Goal: Information Seeking & Learning: Learn about a topic

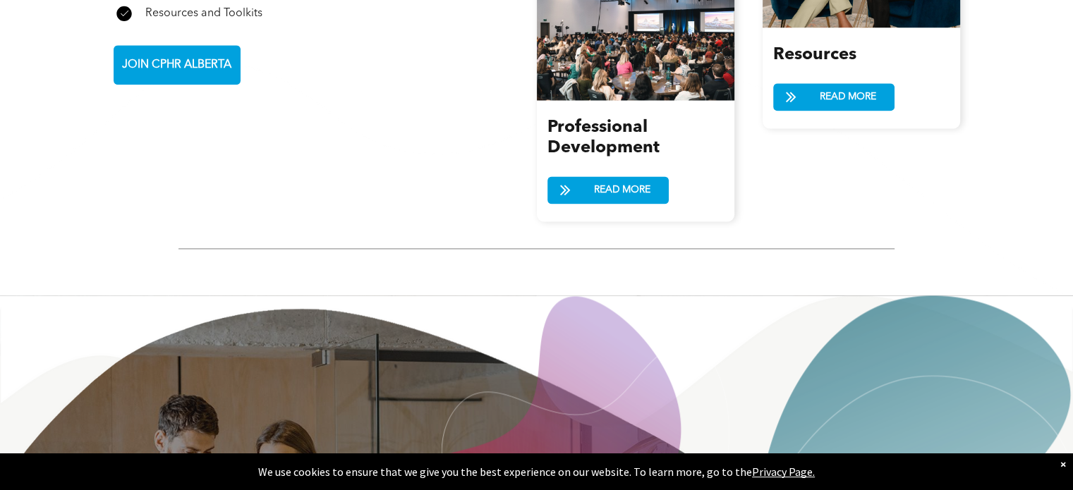
scroll to position [1763, 0]
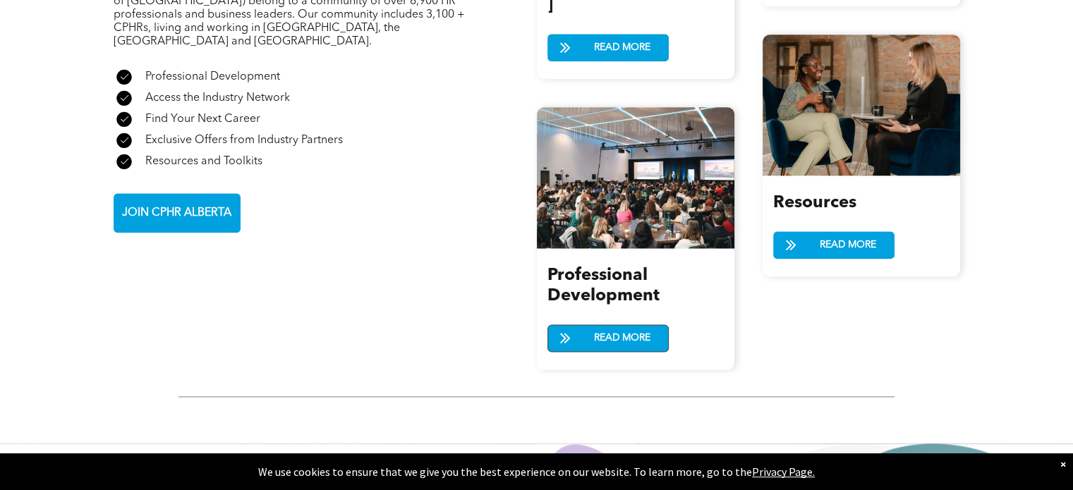
click at [589, 325] on span "READ MORE" at bounding box center [622, 338] width 66 height 26
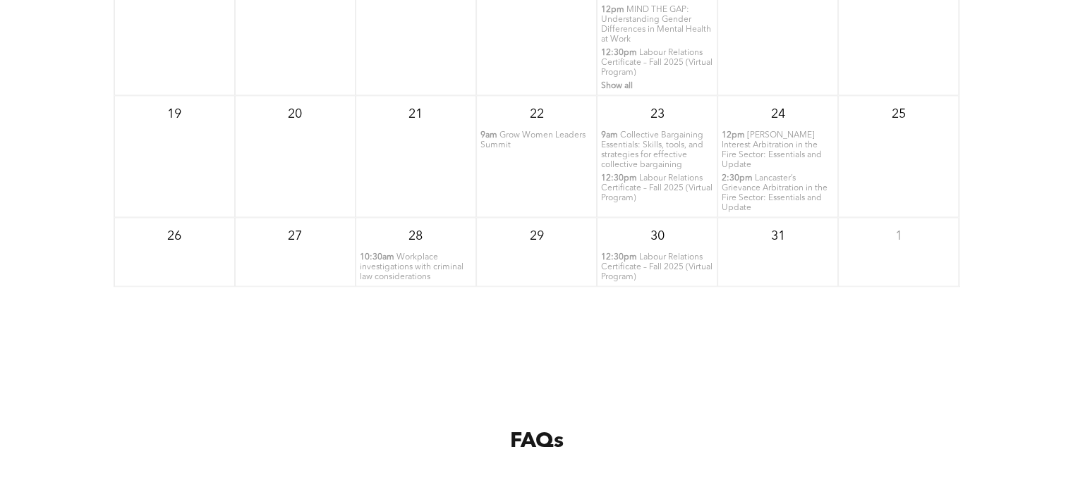
scroll to position [2045, 0]
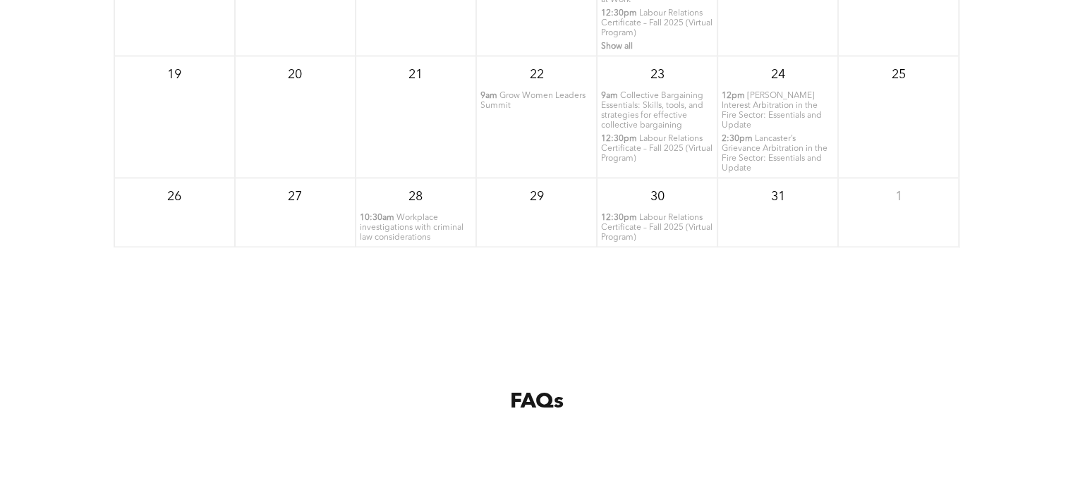
click at [490, 92] on span "Grow Women Leaders Summit" at bounding box center [532, 101] width 105 height 18
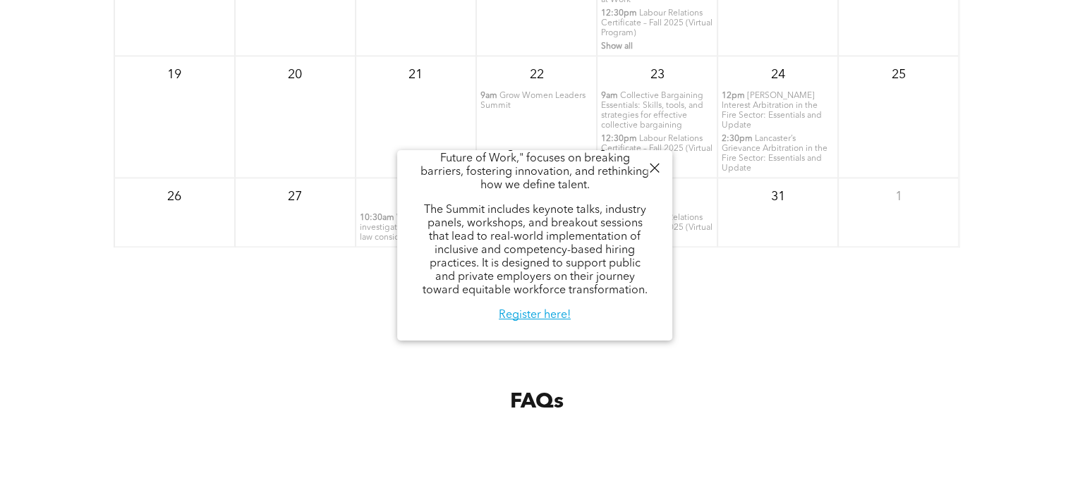
scroll to position [228, 0]
click at [764, 276] on div "October 2025 Sun Mon Tue Wed Thu Fri Sat 28 29 30 1 7:30am 8am" at bounding box center [536, 15] width 1073 height 564
click at [529, 313] on link "Register here!" at bounding box center [535, 315] width 72 height 11
click at [934, 298] on div "FAQs" at bounding box center [536, 401] width 1073 height 208
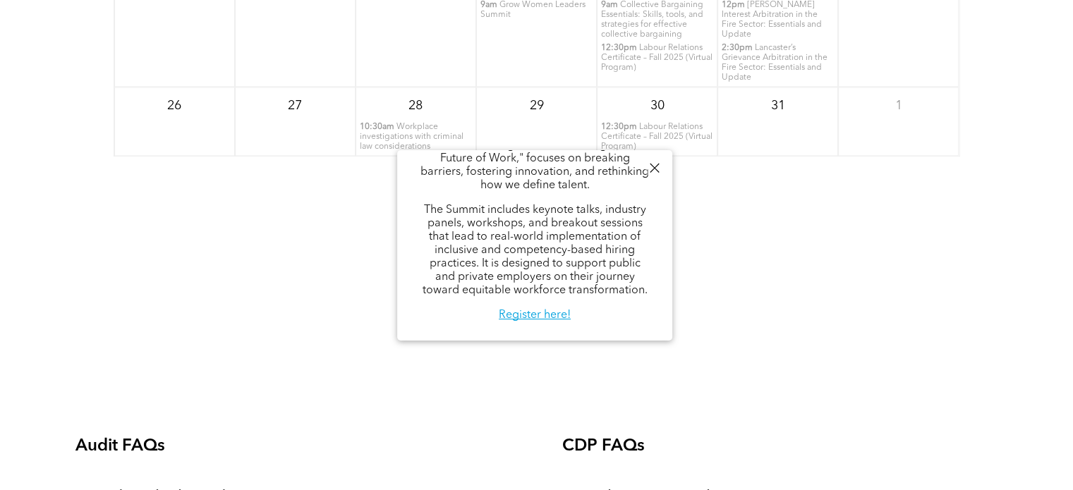
scroll to position [2468, 0]
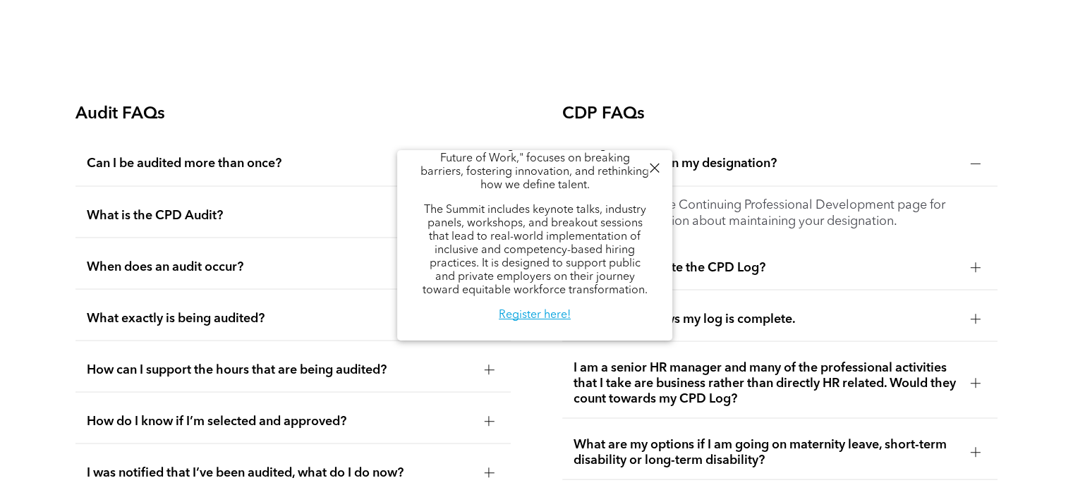
click at [652, 171] on div at bounding box center [653, 168] width 19 height 19
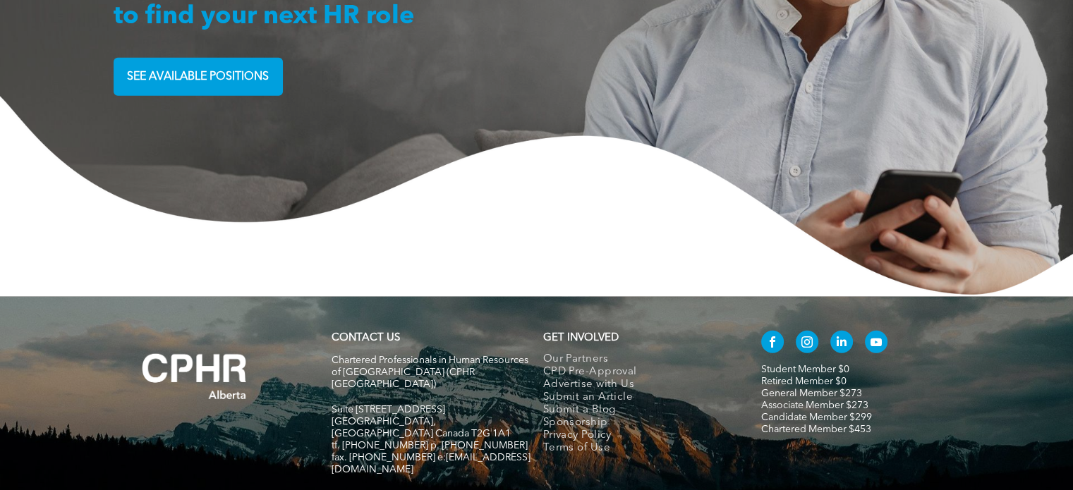
scroll to position [3813, 0]
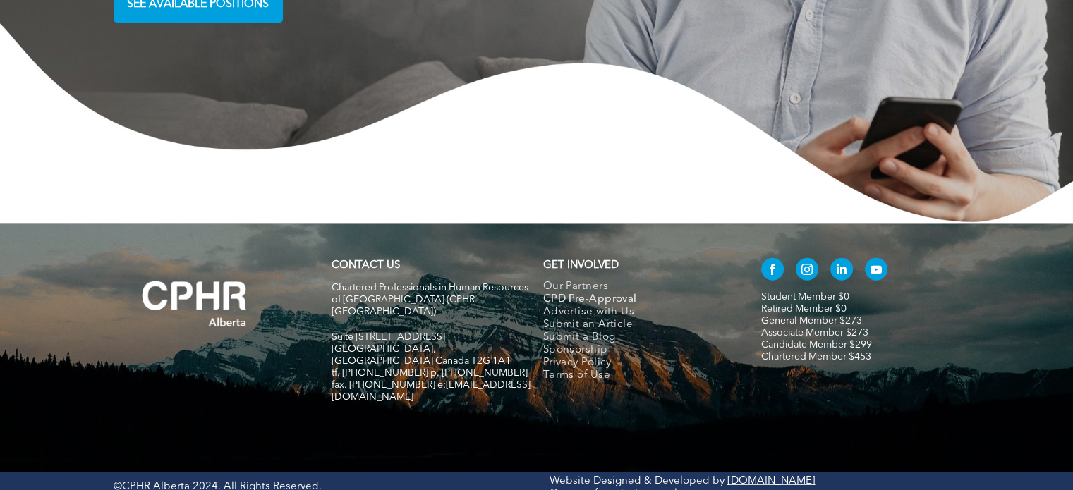
click at [573, 293] on span "CPD Pre-Approval" at bounding box center [590, 299] width 94 height 13
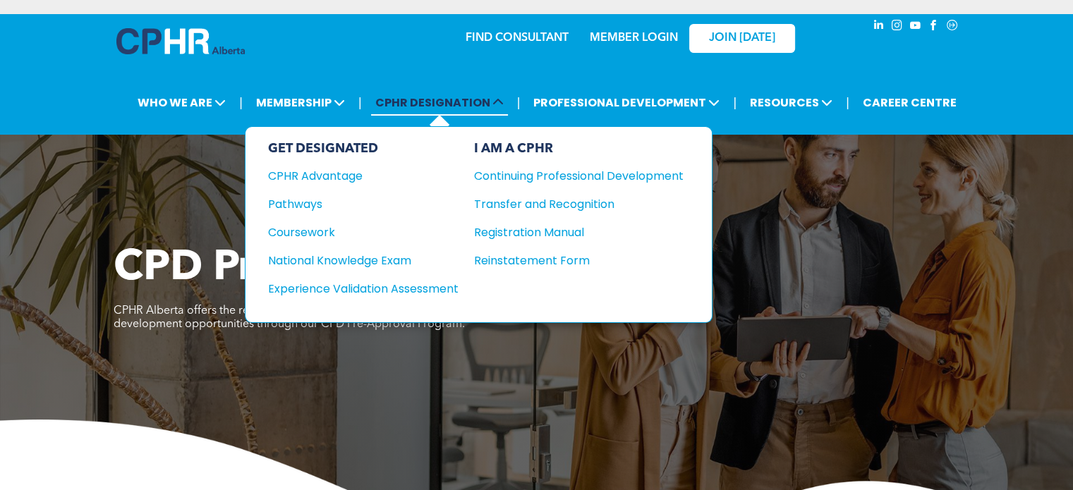
click at [458, 102] on span "CPHR DESIGNATION" at bounding box center [439, 103] width 137 height 26
click at [327, 144] on div "GET DESIGNATED" at bounding box center [363, 149] width 190 height 16
click at [330, 171] on div "CPHR Advantage" at bounding box center [353, 176] width 171 height 18
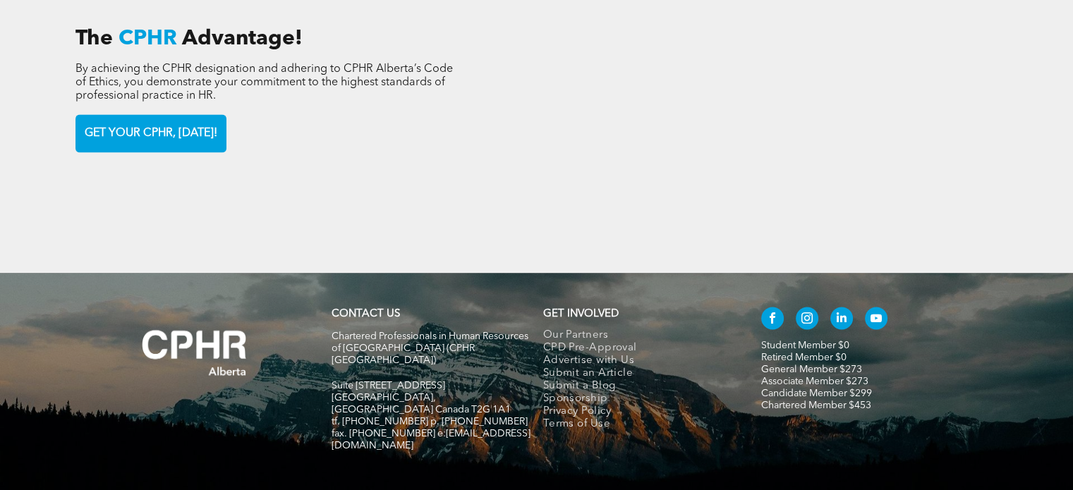
scroll to position [2196, 0]
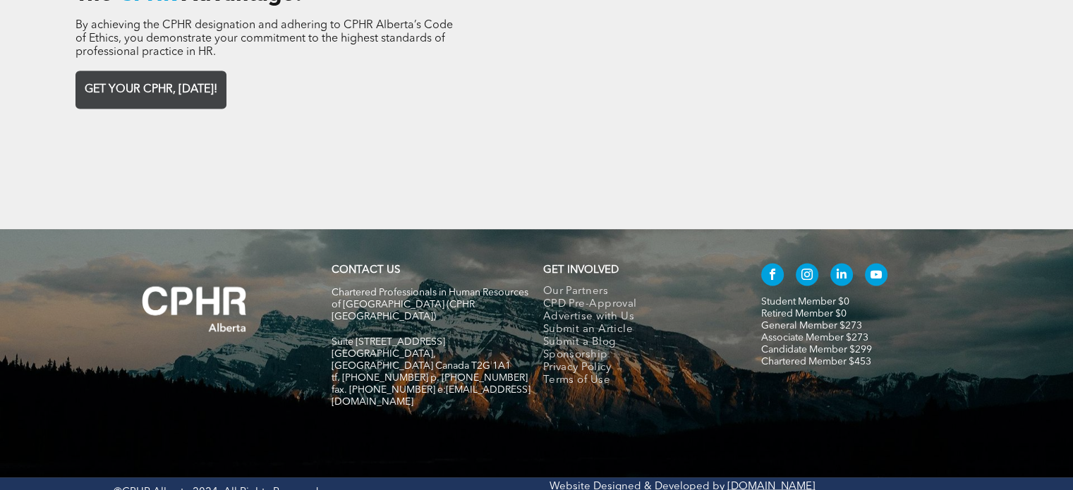
click at [149, 76] on span "GET YOUR CPHR, TODAY!" at bounding box center [151, 90] width 142 height 28
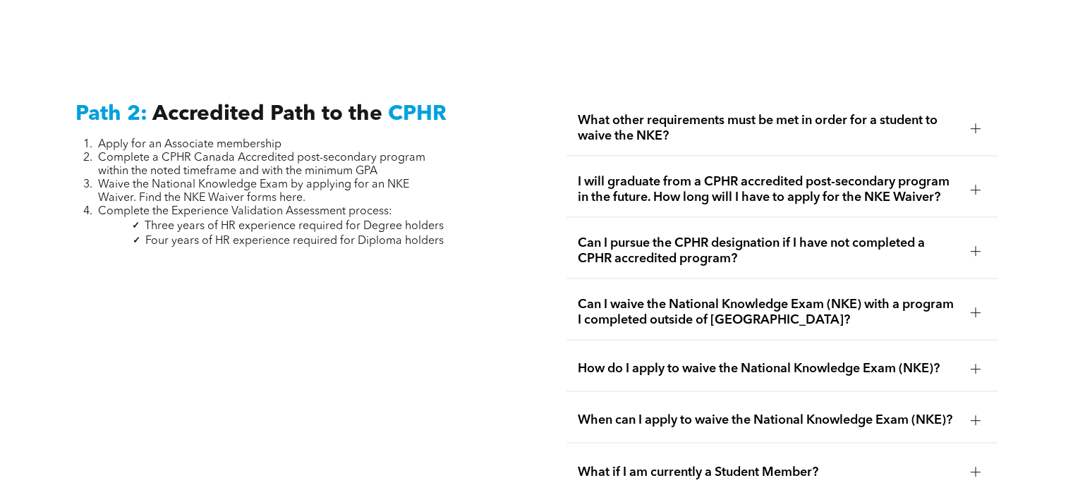
scroll to position [2186, 0]
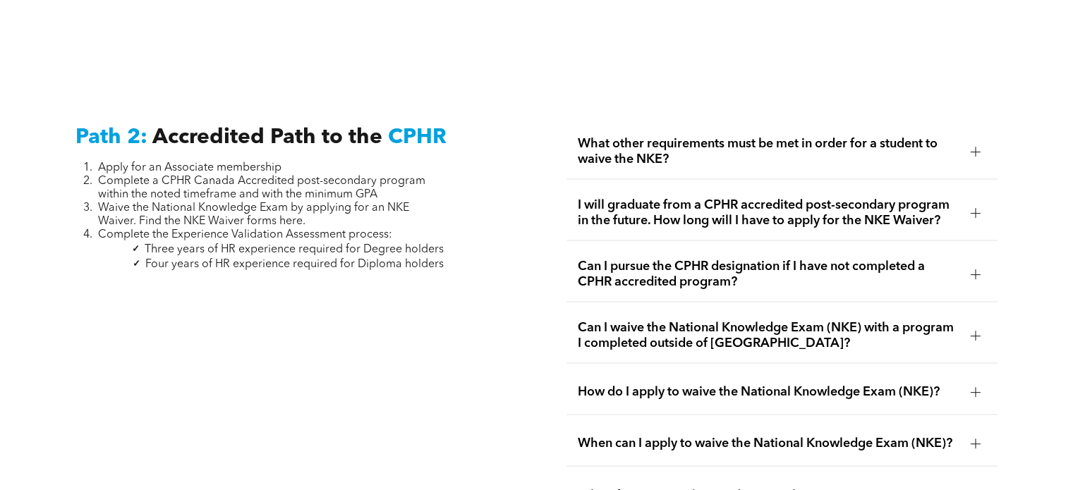
click at [975, 141] on div at bounding box center [975, 151] width 21 height 21
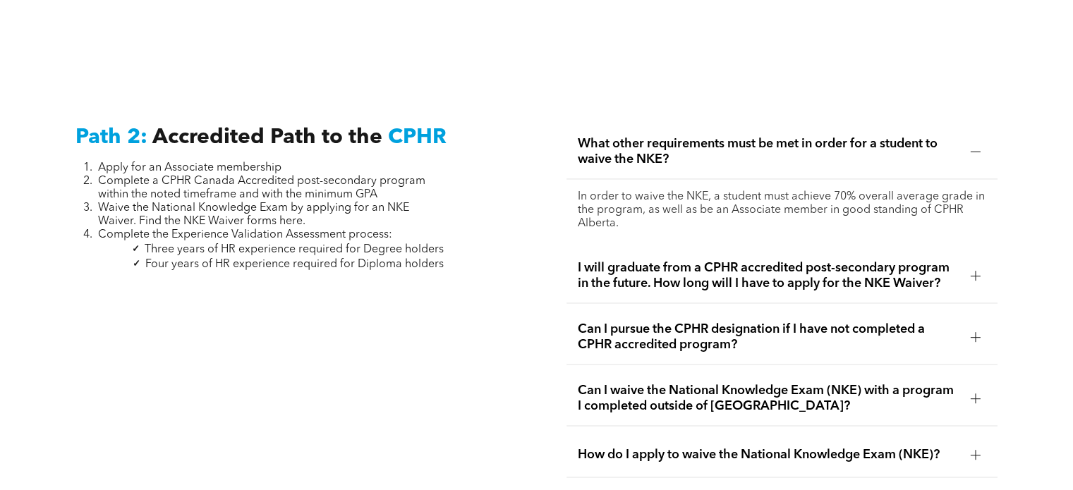
click at [981, 265] on div at bounding box center [975, 275] width 21 height 21
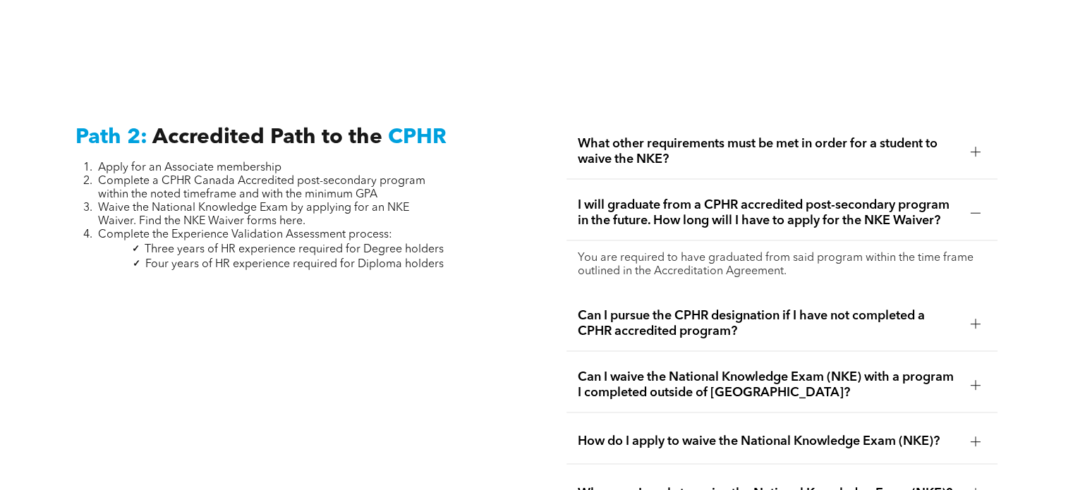
click at [978, 320] on div "Can I pursue the CPHR designation if I have not completed a CPHR accredited pro…" at bounding box center [781, 324] width 430 height 54
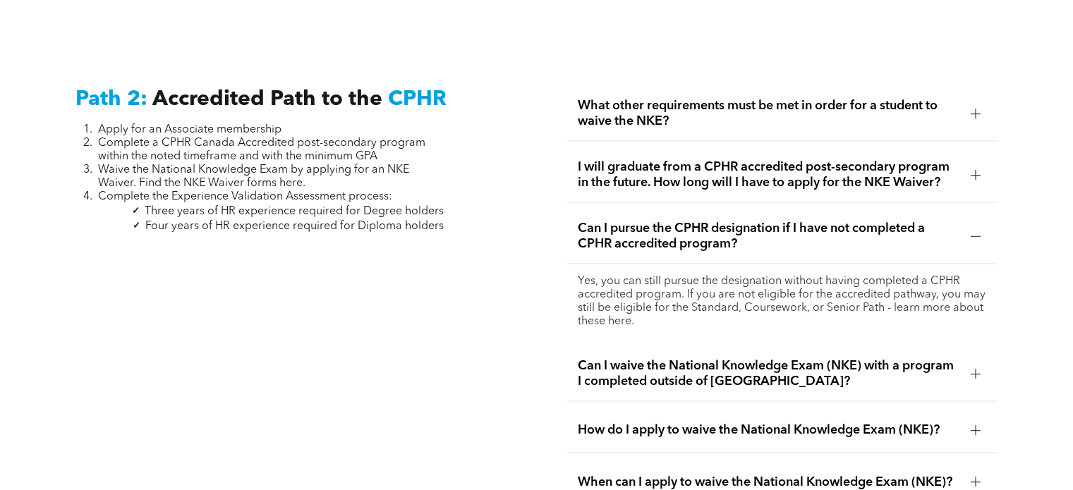
scroll to position [2256, 0]
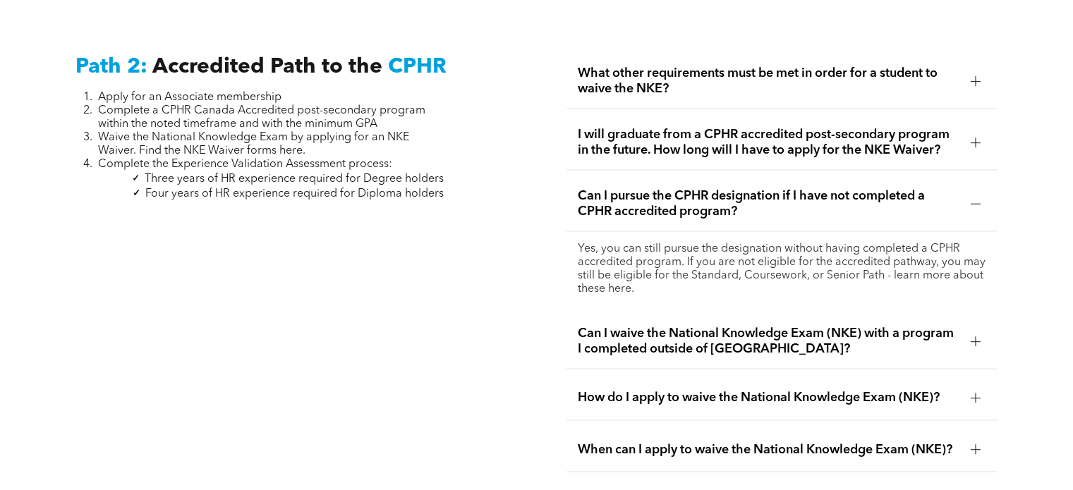
click at [979, 336] on div at bounding box center [975, 341] width 10 height 10
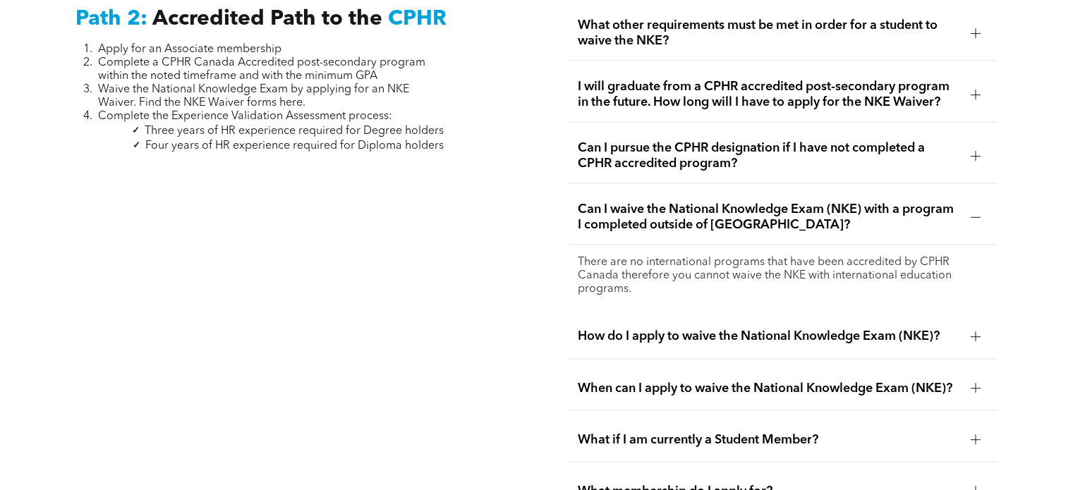
scroll to position [2327, 0]
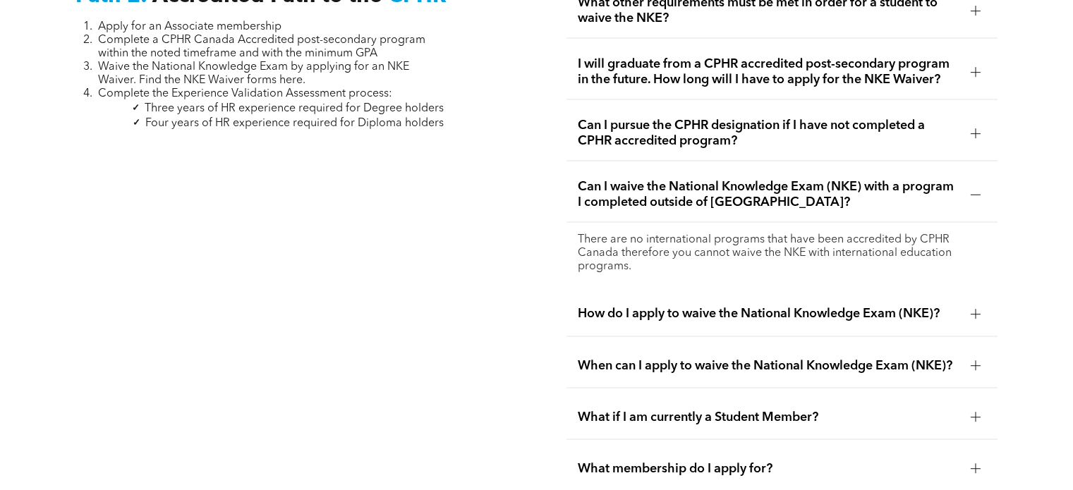
click at [975, 309] on div at bounding box center [975, 314] width 1 height 10
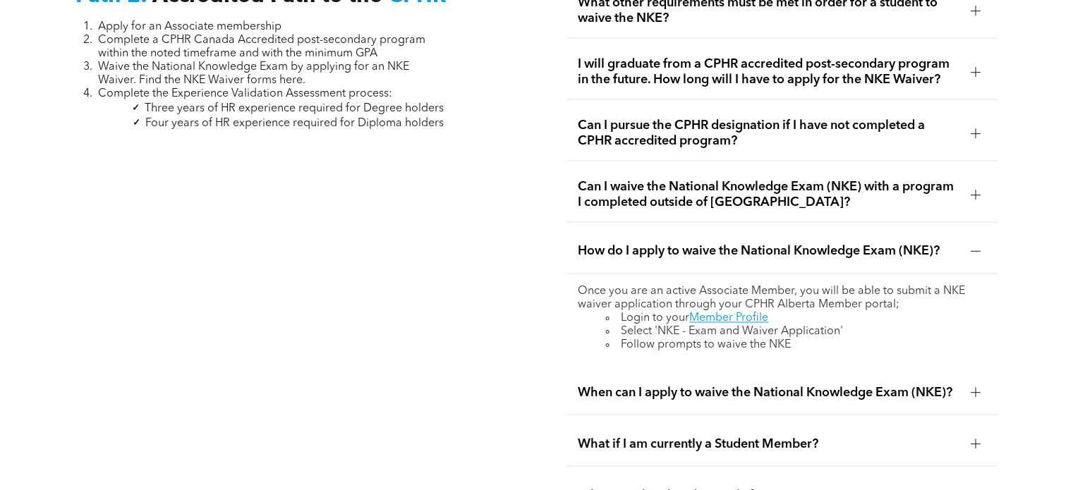
scroll to position [2397, 0]
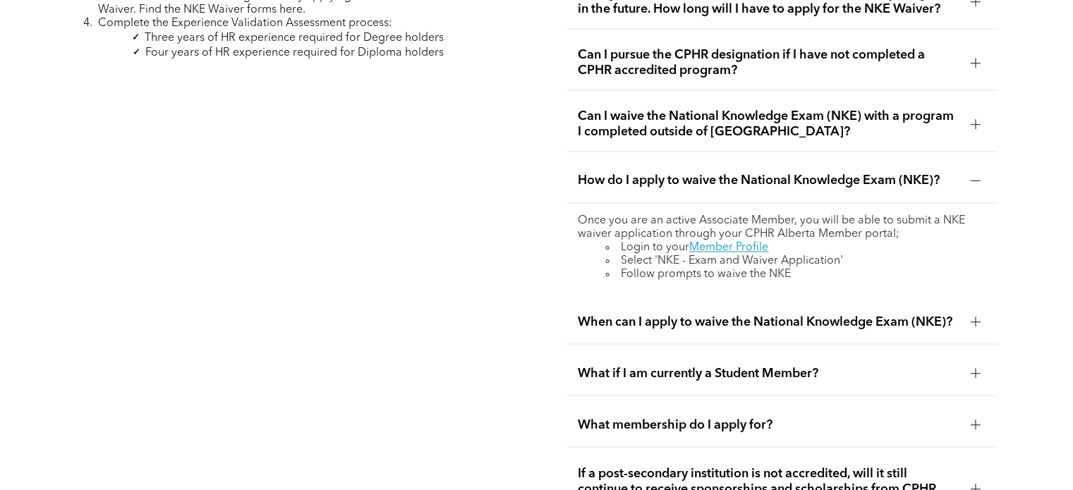
click at [975, 317] on div at bounding box center [975, 322] width 1 height 10
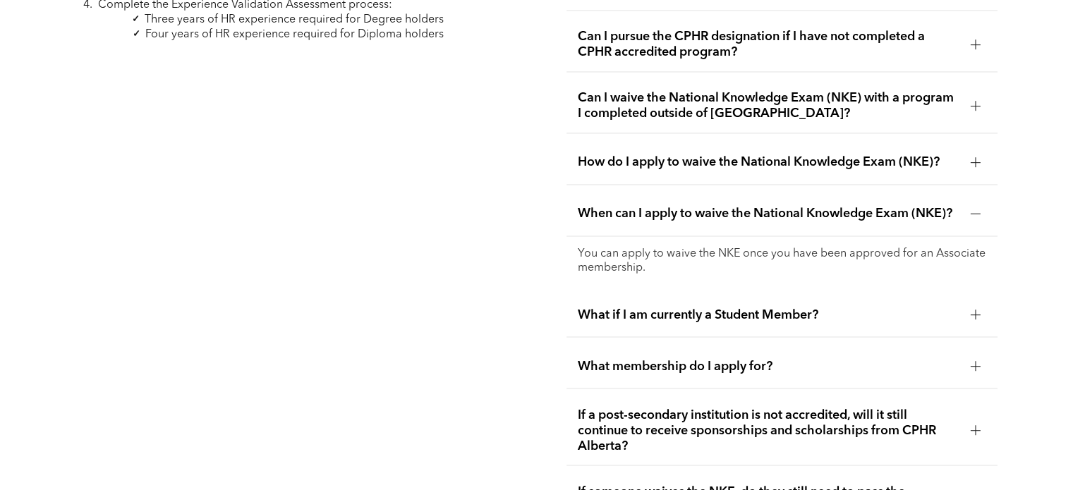
scroll to position [2468, 0]
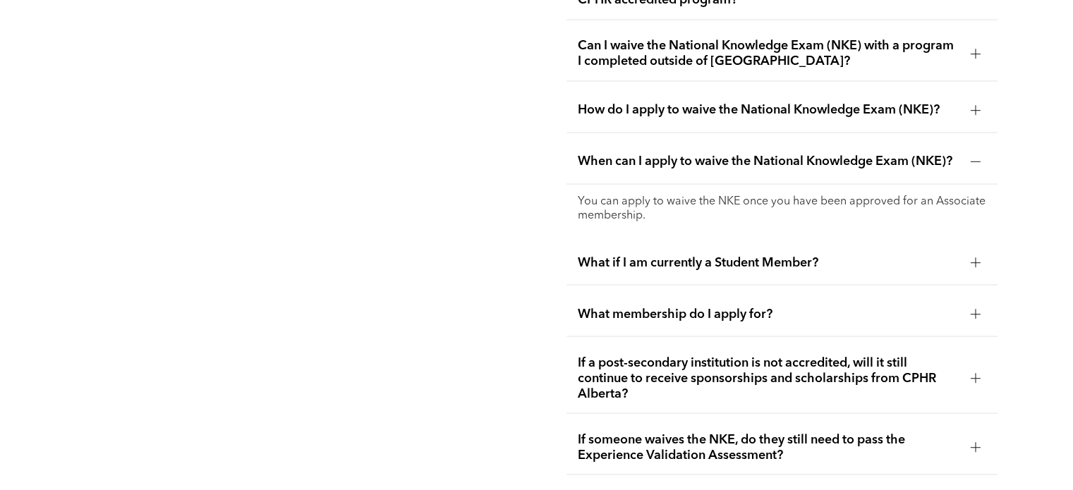
click at [985, 305] on div "What membership do I apply for?" at bounding box center [781, 314] width 430 height 44
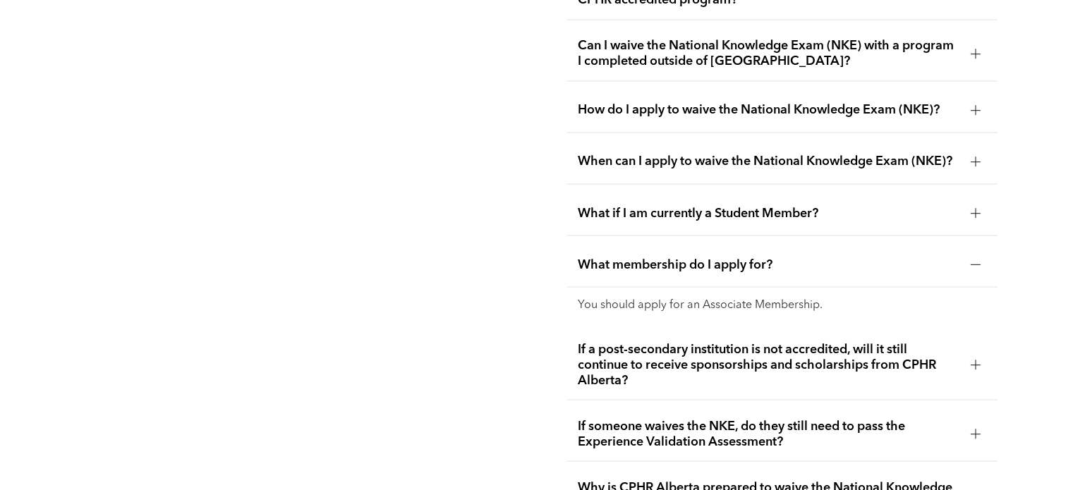
click at [982, 202] on div at bounding box center [975, 212] width 21 height 21
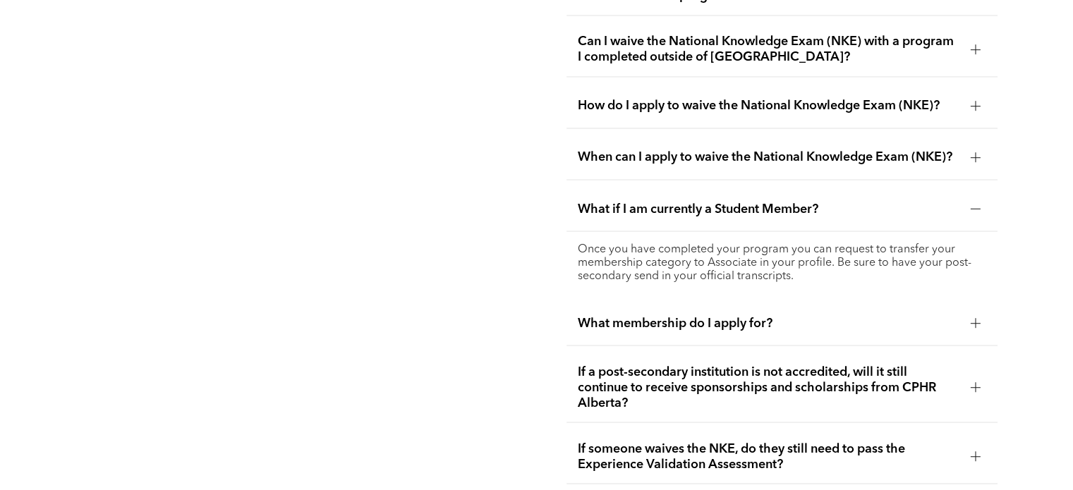
scroll to position [2539, 0]
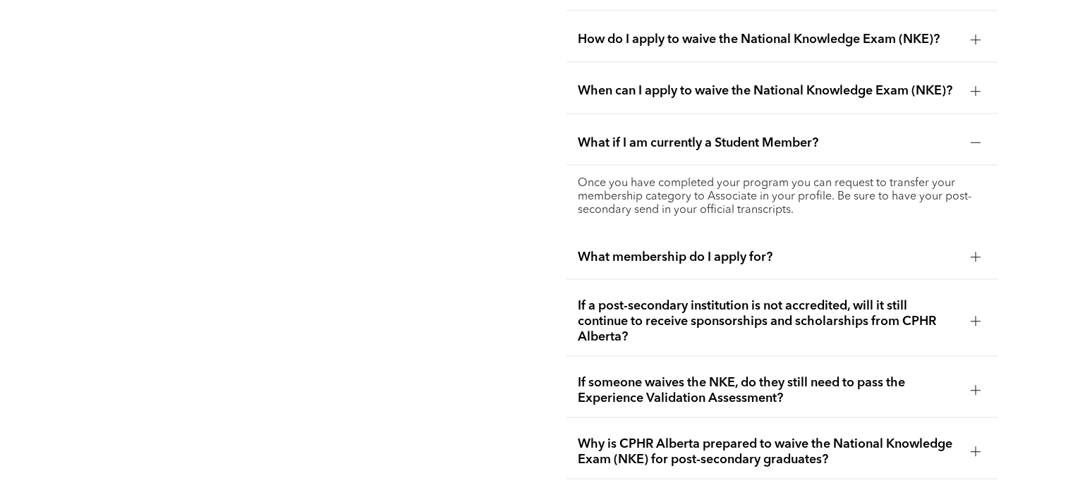
click at [979, 310] on div at bounding box center [975, 320] width 21 height 21
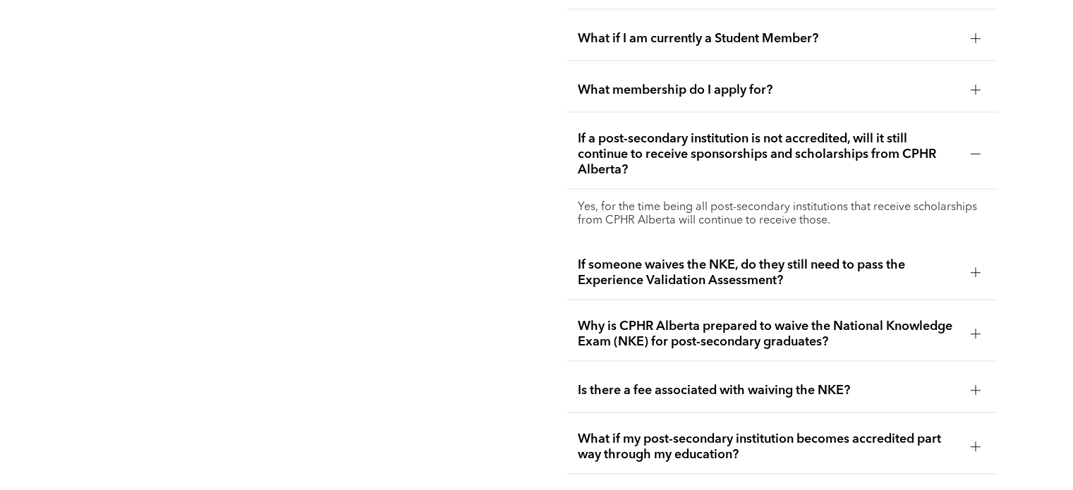
scroll to position [2680, 0]
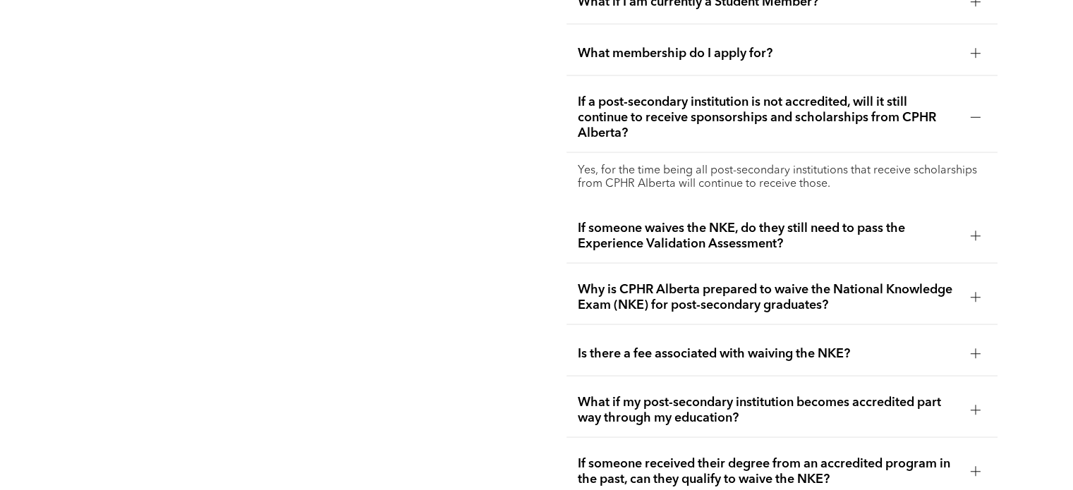
click at [973, 231] on div at bounding box center [975, 236] width 10 height 10
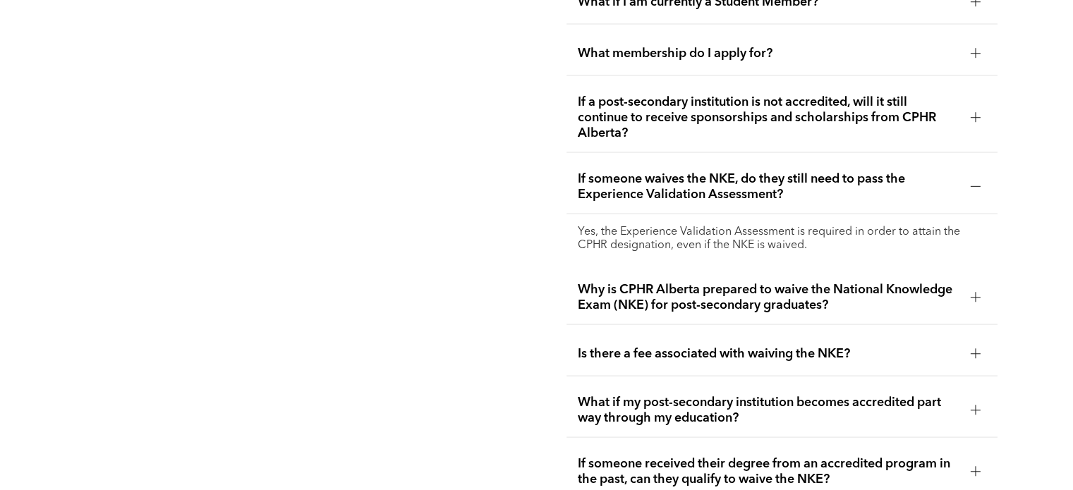
scroll to position [2750, 0]
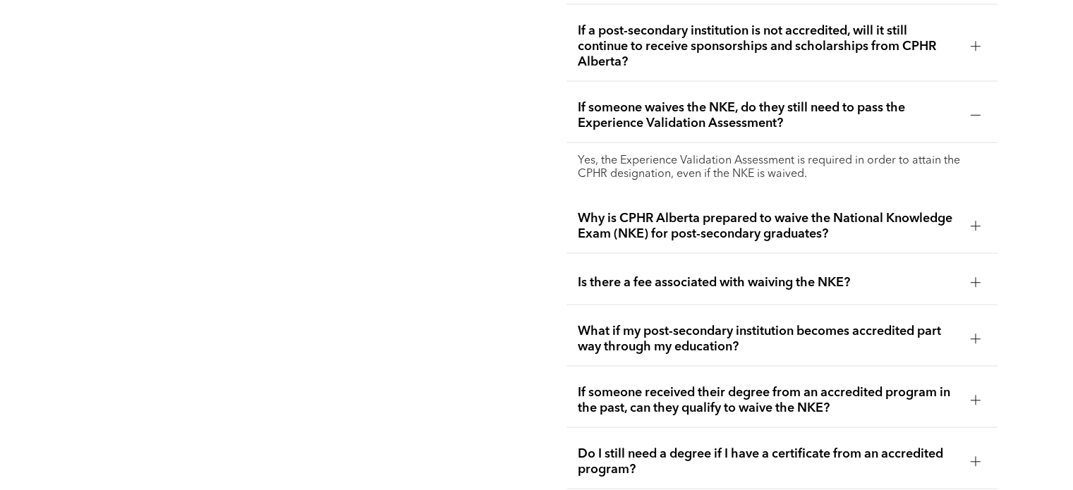
click at [970, 220] on div at bounding box center [975, 226] width 21 height 21
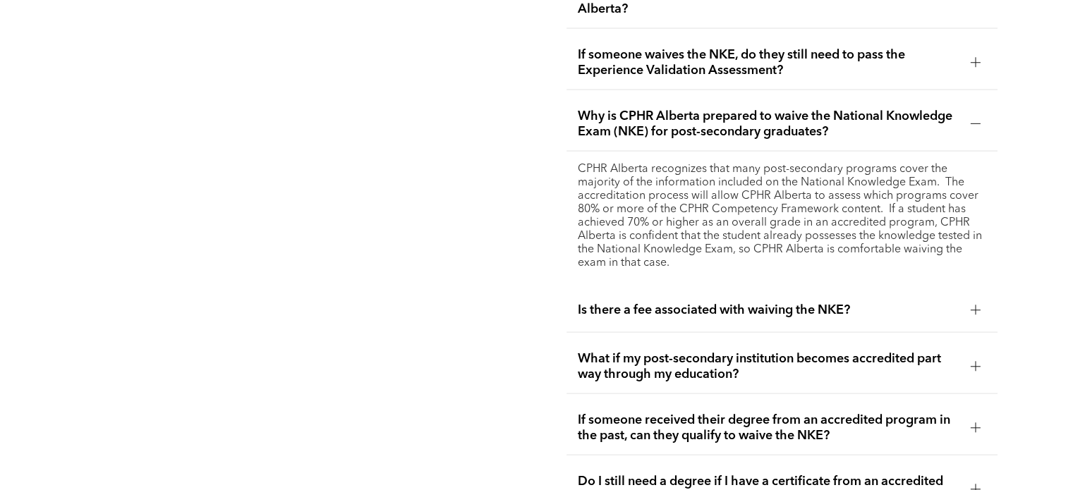
scroll to position [2891, 0]
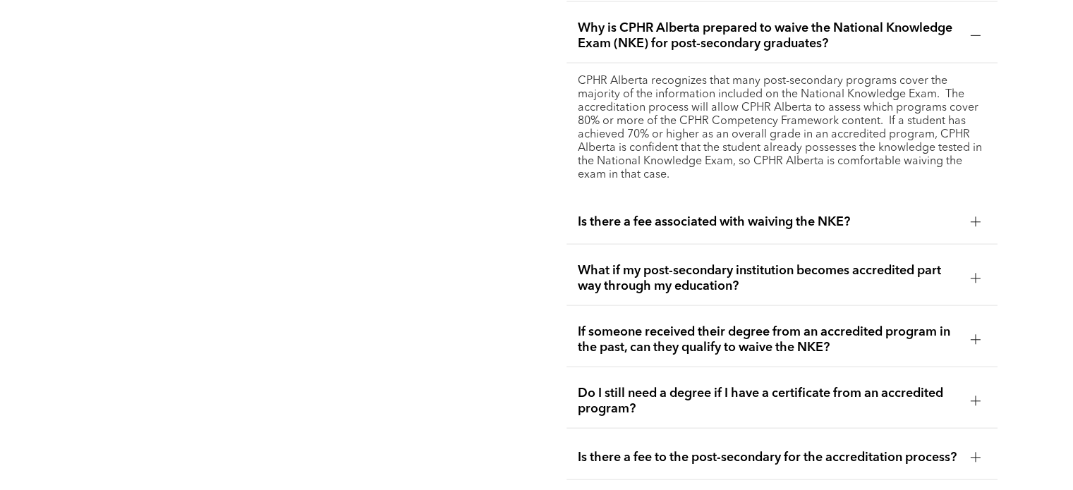
click at [988, 211] on div "Is there a fee associated with waiving the NKE?" at bounding box center [781, 222] width 430 height 44
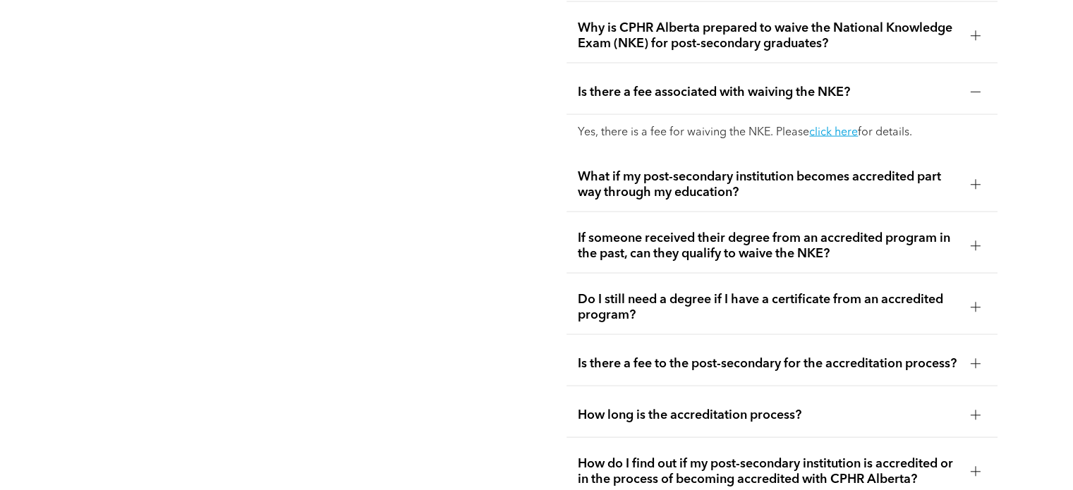
click at [969, 174] on div at bounding box center [975, 184] width 21 height 21
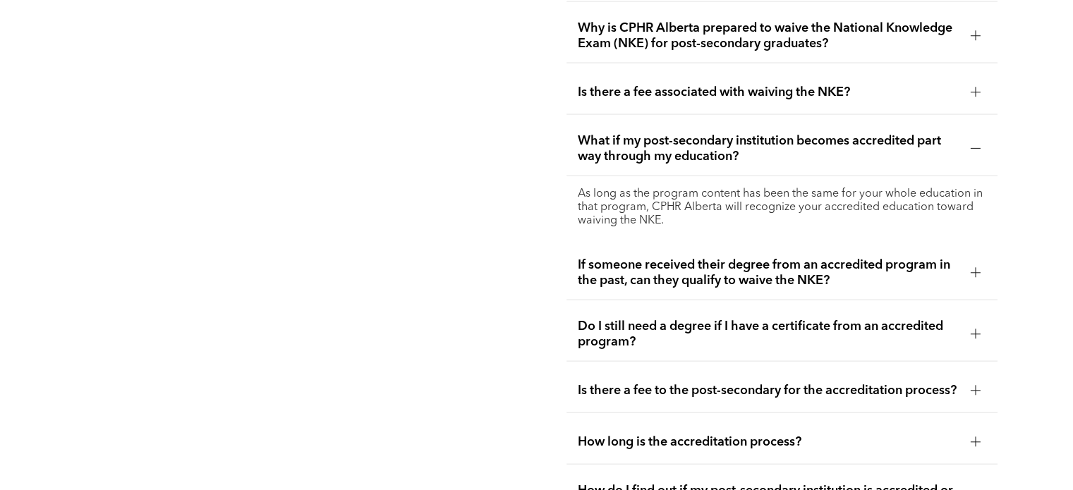
click at [977, 144] on div at bounding box center [975, 149] width 10 height 10
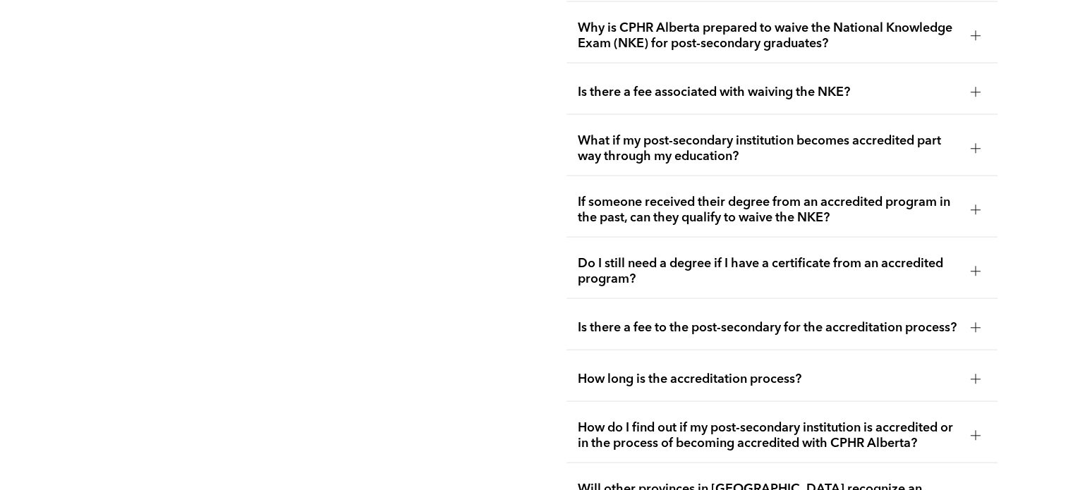
click at [968, 200] on div at bounding box center [975, 210] width 21 height 21
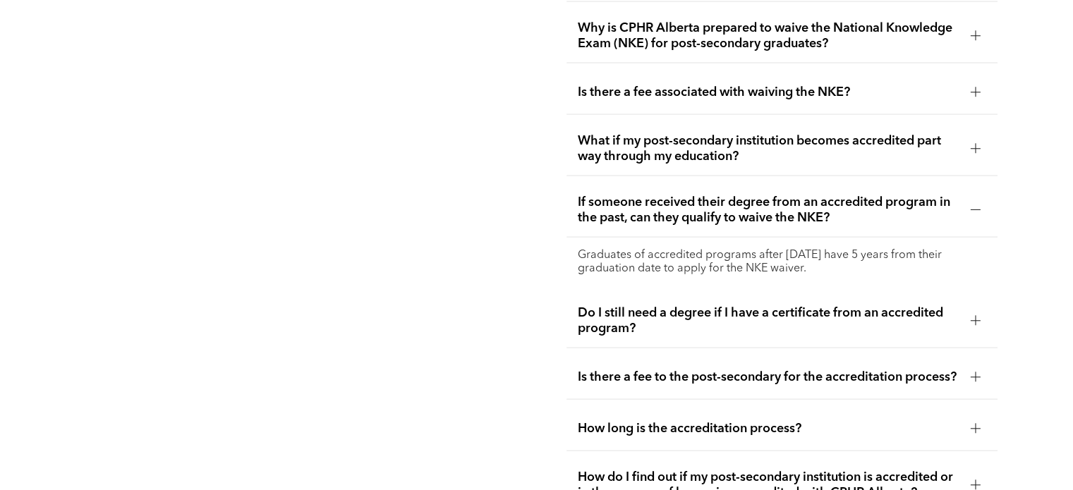
click at [975, 316] on div at bounding box center [975, 321] width 10 height 10
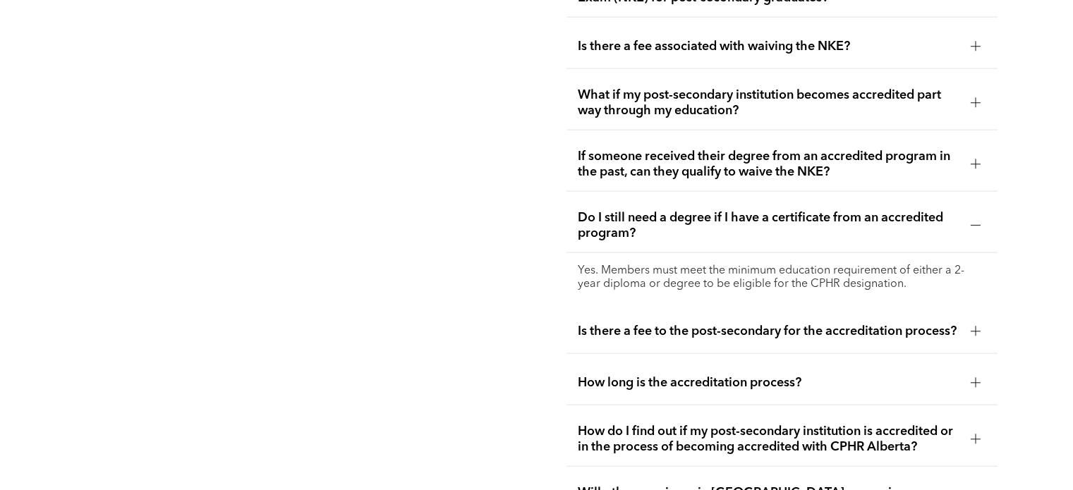
scroll to position [2962, 0]
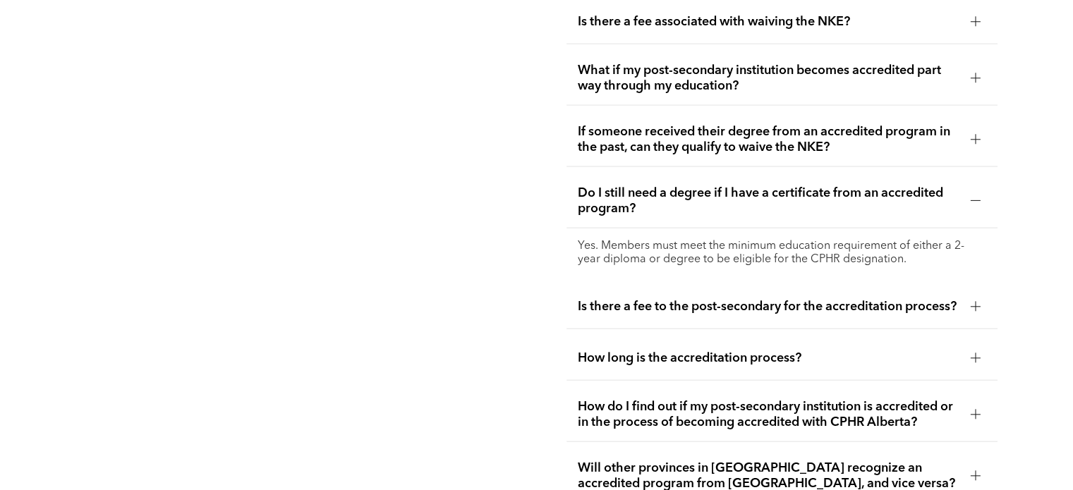
click at [975, 302] on div at bounding box center [975, 307] width 1 height 10
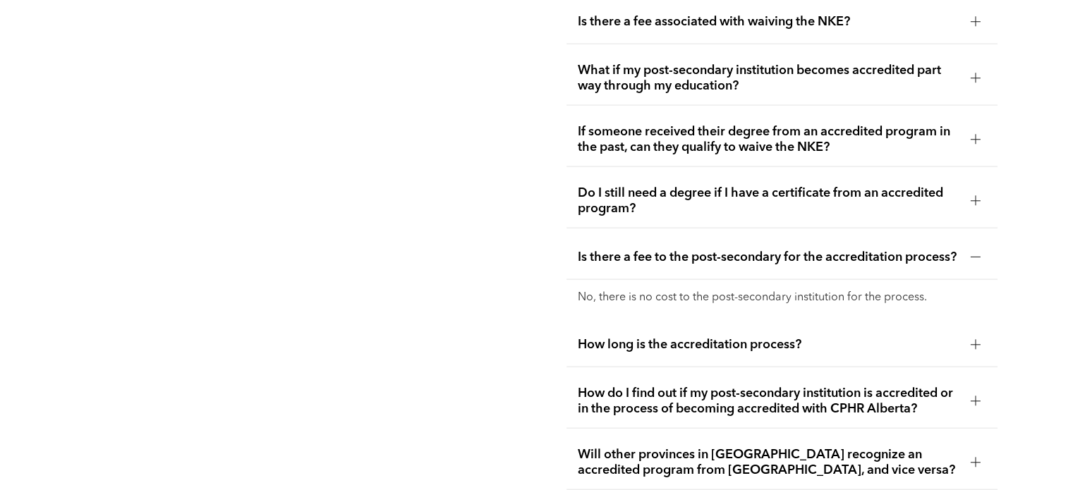
click at [975, 340] on div at bounding box center [975, 345] width 1 height 10
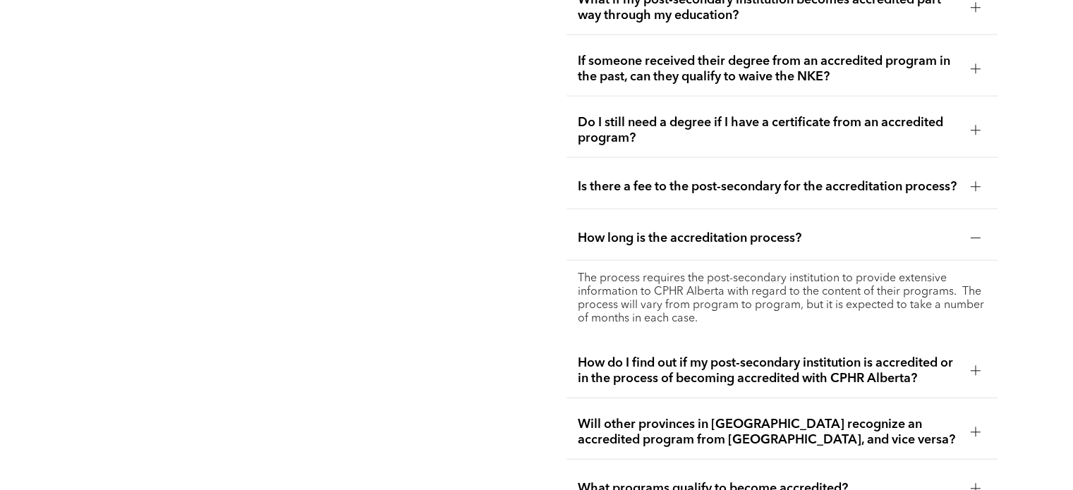
scroll to position [3103, 0]
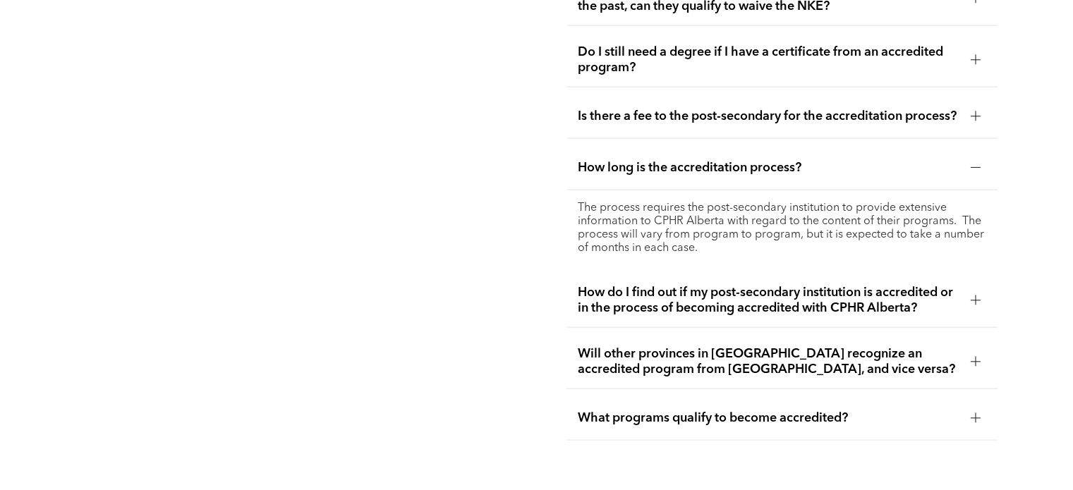
click at [977, 300] on div at bounding box center [975, 300] width 10 height 10
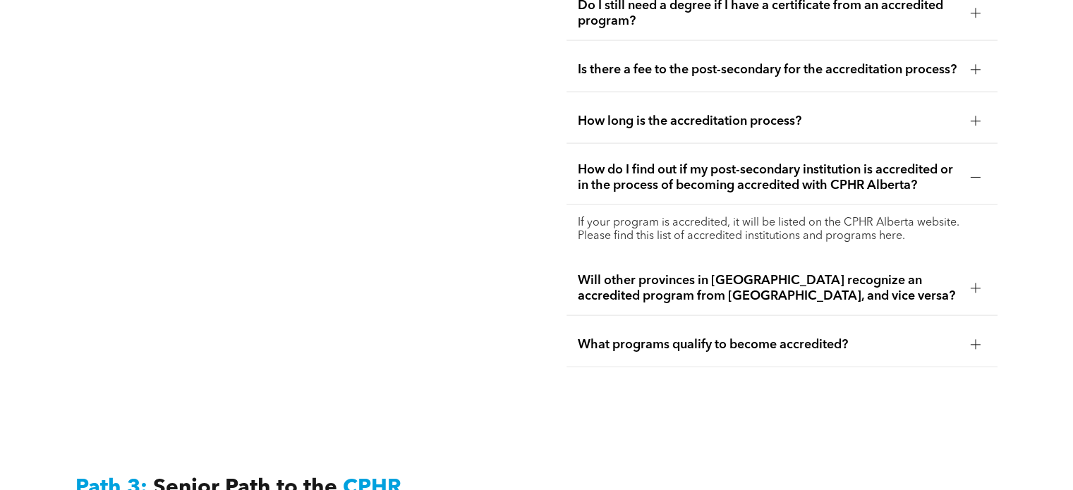
scroll to position [3173, 0]
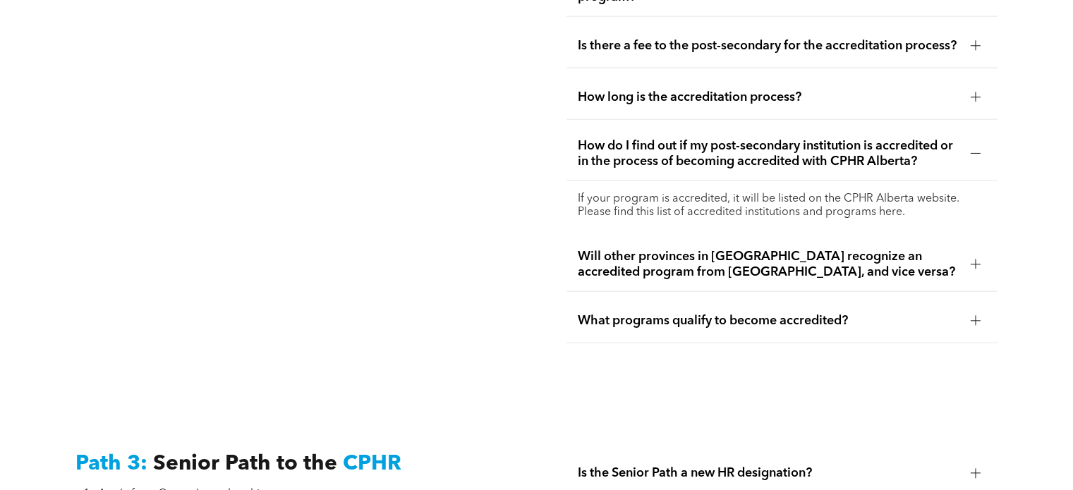
click at [972, 259] on div at bounding box center [975, 264] width 10 height 10
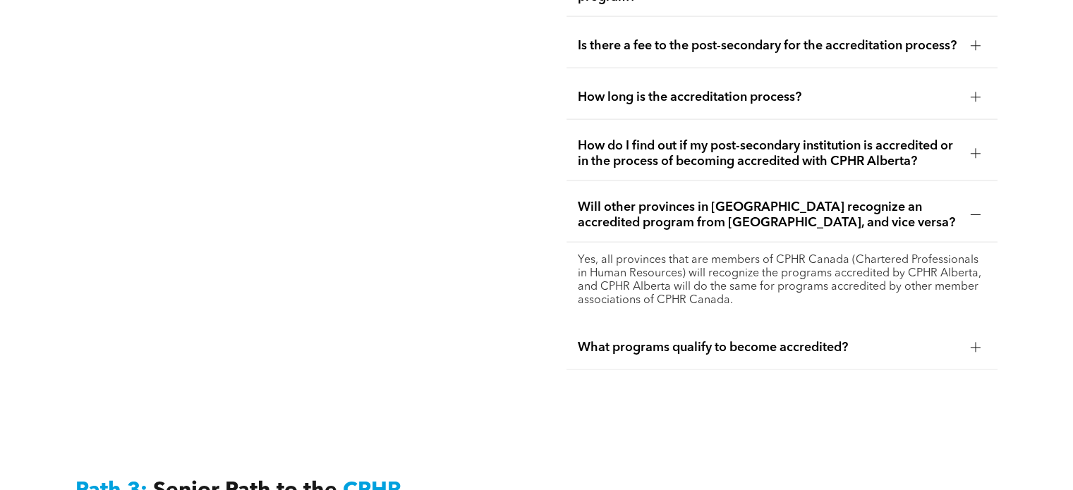
click at [976, 213] on div at bounding box center [975, 215] width 10 height 10
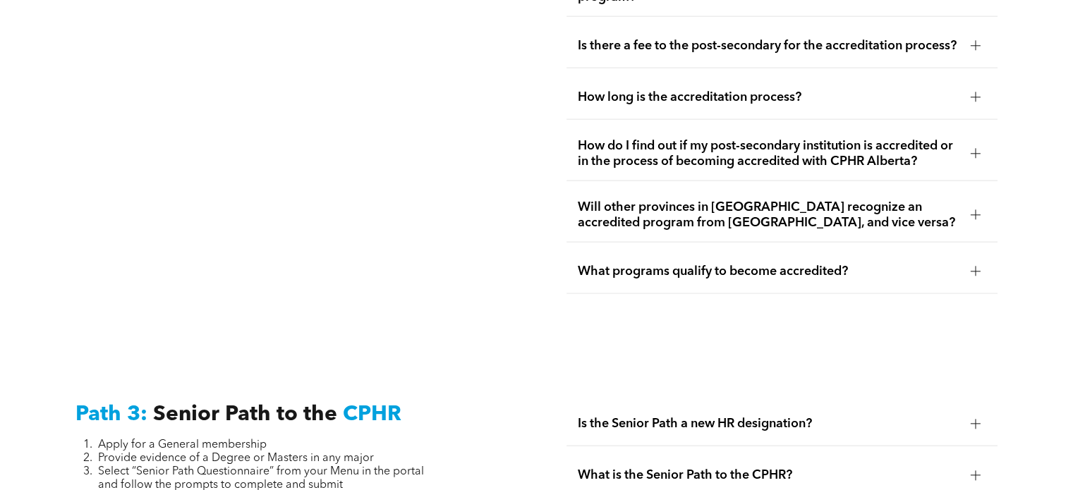
click at [982, 264] on div at bounding box center [975, 271] width 21 height 21
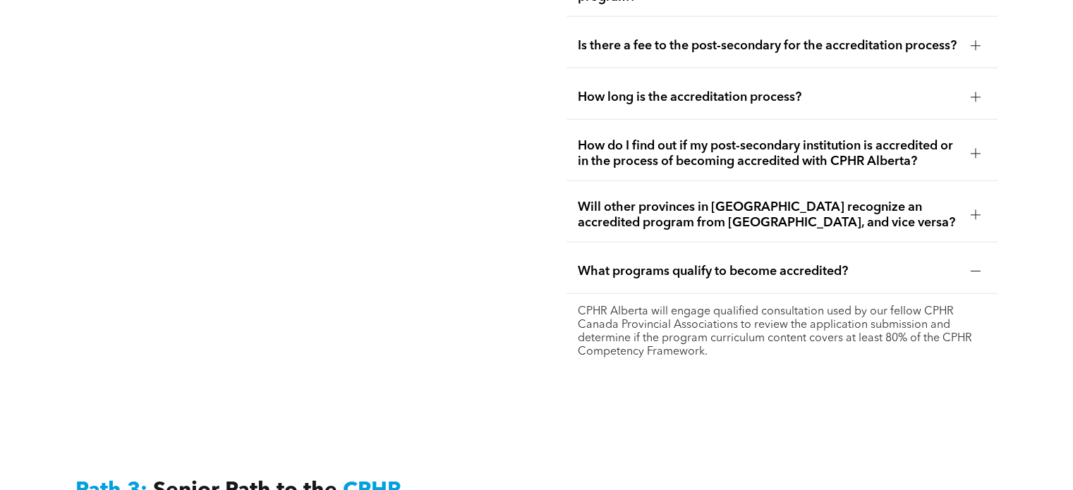
click at [971, 267] on div at bounding box center [975, 272] width 10 height 10
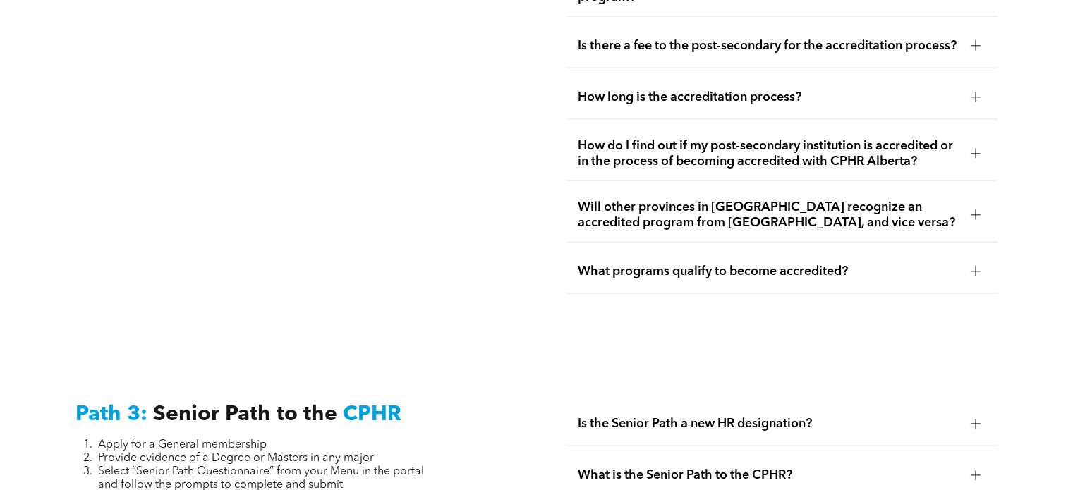
click at [973, 143] on div at bounding box center [975, 153] width 21 height 21
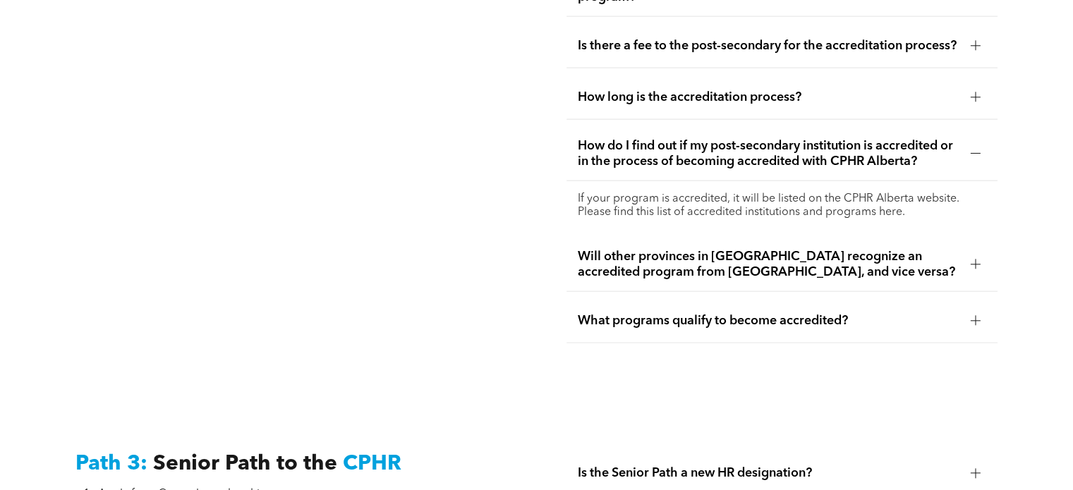
click at [879, 207] on p "If your program is accredited, it will be listed on the CPHR Alberta website. P…" at bounding box center [782, 206] width 408 height 27
click at [867, 208] on p "If your program is accredited, it will be listed on the CPHR Alberta website. P…" at bounding box center [782, 206] width 408 height 27
click at [816, 203] on p "If your program is accredited, it will be listed on the CPHR Alberta website. P…" at bounding box center [782, 206] width 408 height 27
drag, startPoint x: 762, startPoint y: 209, endPoint x: 747, endPoint y: 214, distance: 15.4
click at [747, 214] on p "If your program is accredited, it will be listed on the CPHR Alberta website. P…" at bounding box center [782, 206] width 408 height 27
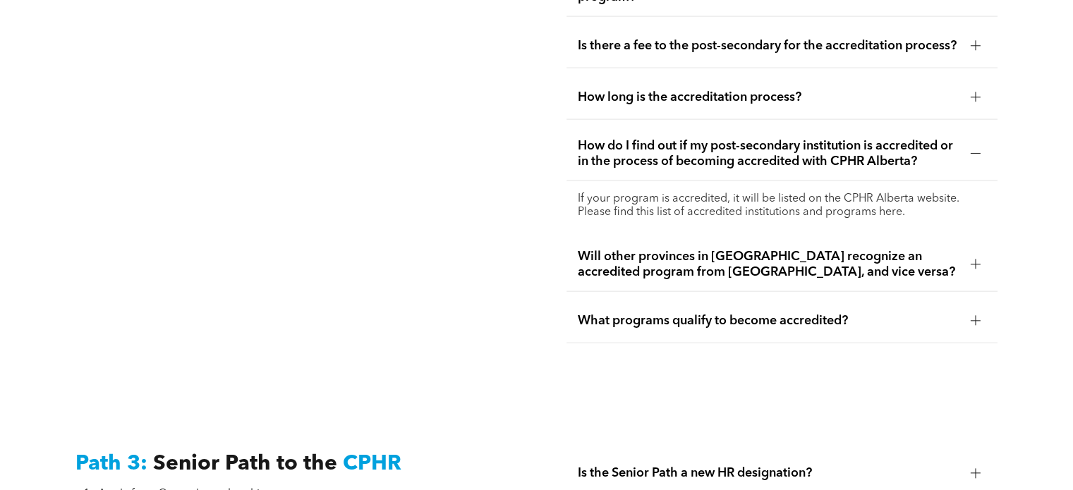
drag, startPoint x: 881, startPoint y: 207, endPoint x: 931, endPoint y: 188, distance: 53.2
click at [886, 203] on p "If your program is accredited, it will be listed on the CPHR Alberta website. P…" at bounding box center [782, 206] width 408 height 27
click at [959, 174] on div "How do I find out if my post-secondary institution is accredited or in the proc…" at bounding box center [781, 154] width 430 height 54
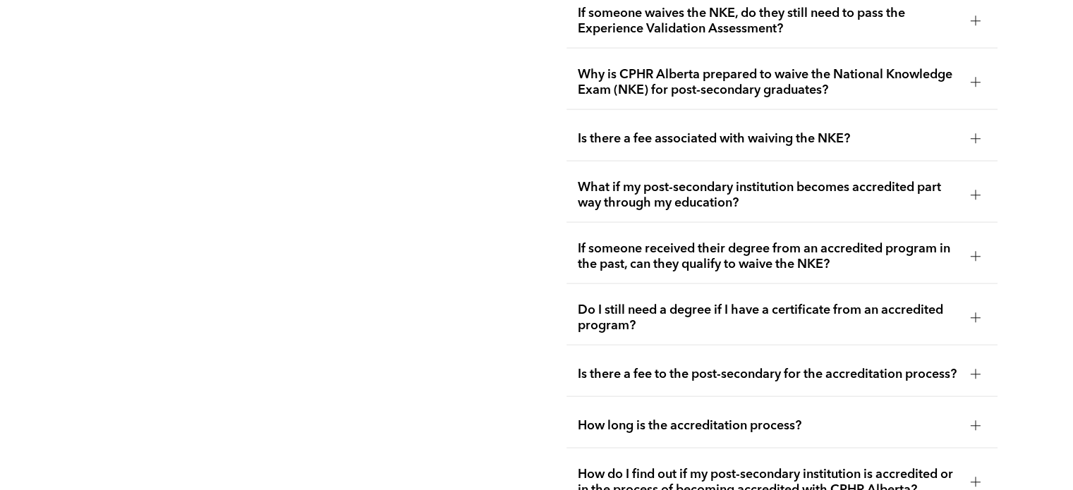
scroll to position [2821, 0]
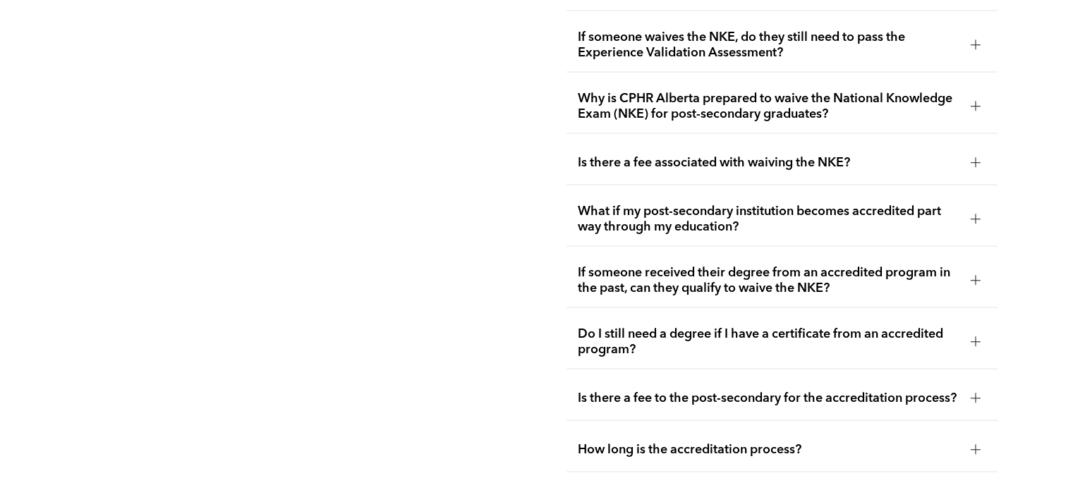
click at [975, 158] on div at bounding box center [975, 163] width 1 height 10
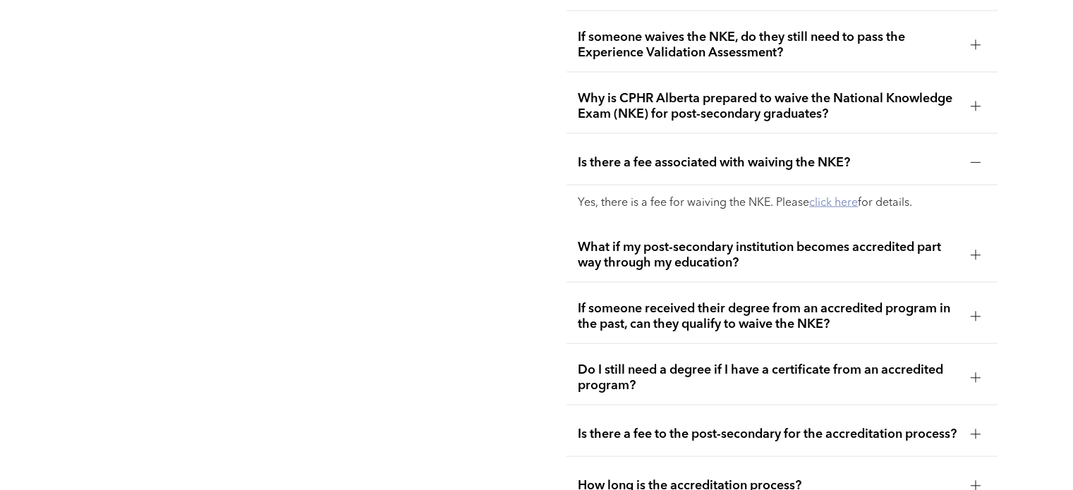
click at [832, 197] on link "click here" at bounding box center [833, 202] width 49 height 11
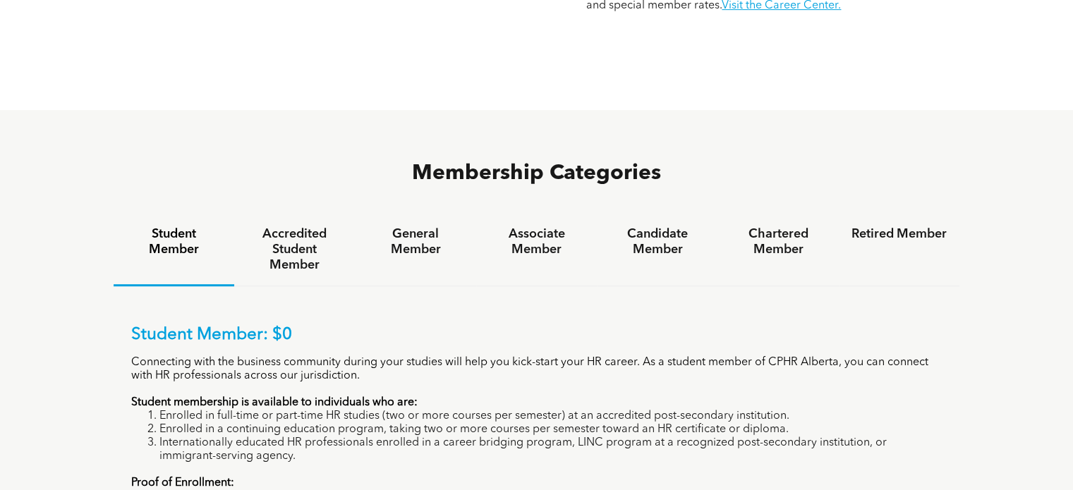
scroll to position [696, 0]
